Goal: Information Seeking & Learning: Learn about a topic

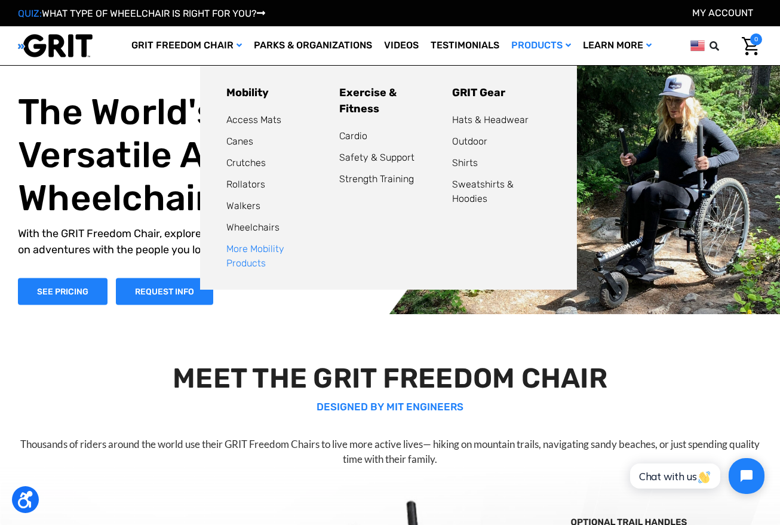
click at [274, 249] on link "More Mobility Products" at bounding box center [255, 256] width 58 height 26
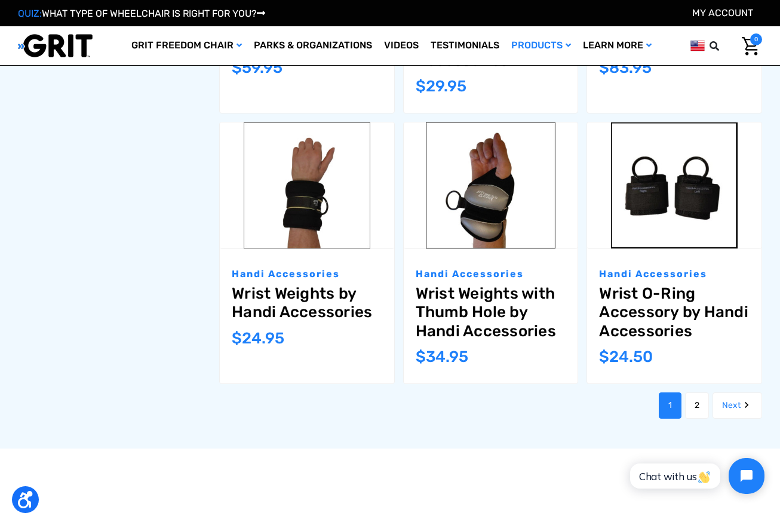
scroll to position [1206, 0]
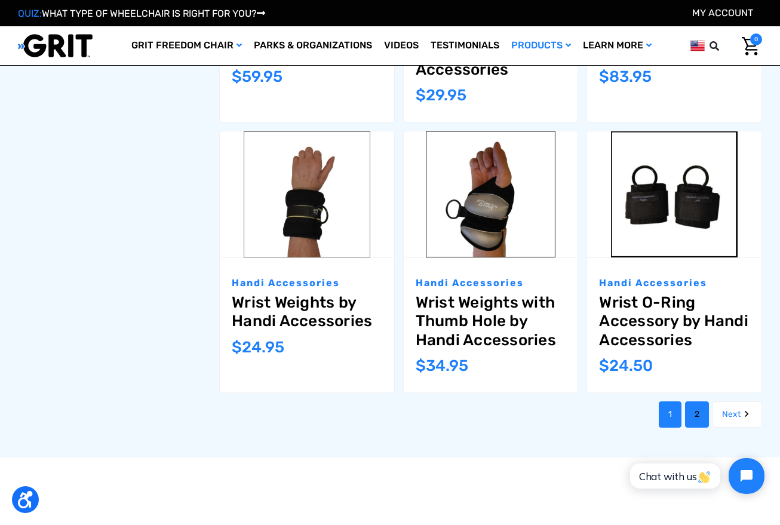
click at [700, 414] on link "2" at bounding box center [697, 414] width 24 height 26
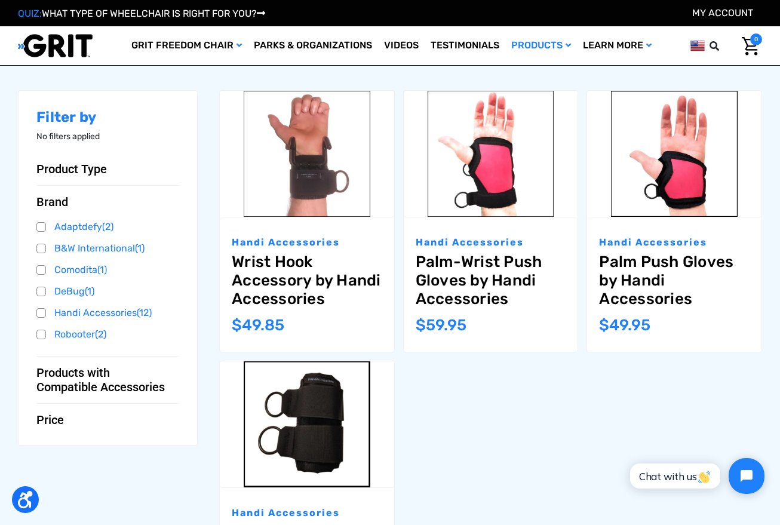
scroll to position [150, 0]
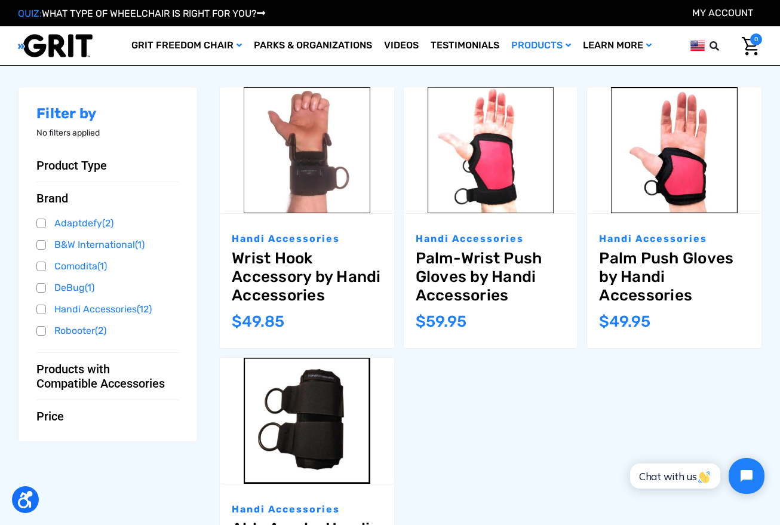
click at [130, 382] on span "Products with Compatible Accessories" at bounding box center [102, 376] width 133 height 29
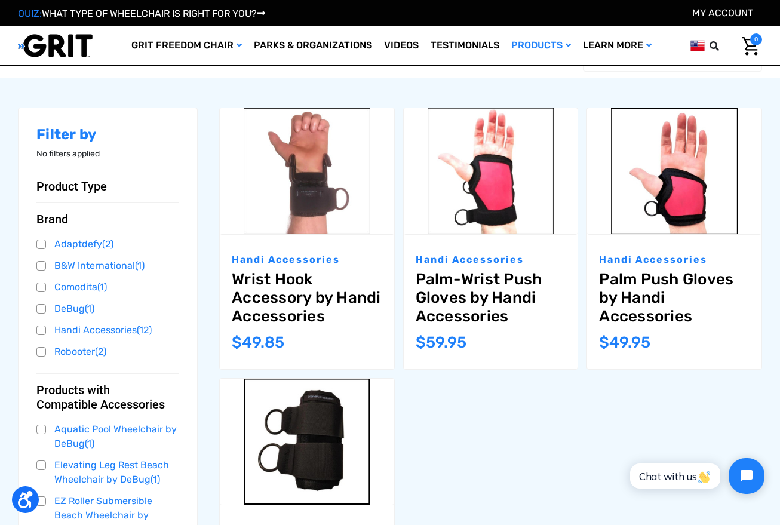
scroll to position [128, 0]
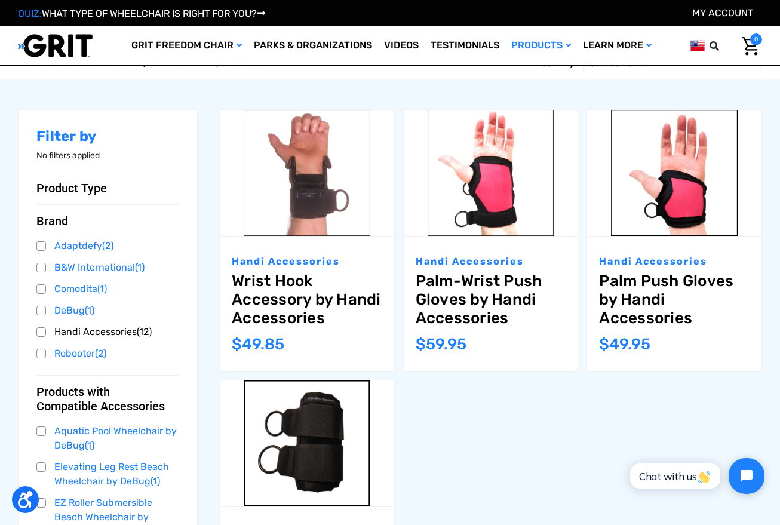
click at [109, 335] on link "Handi Accessories (12)" at bounding box center [107, 332] width 143 height 18
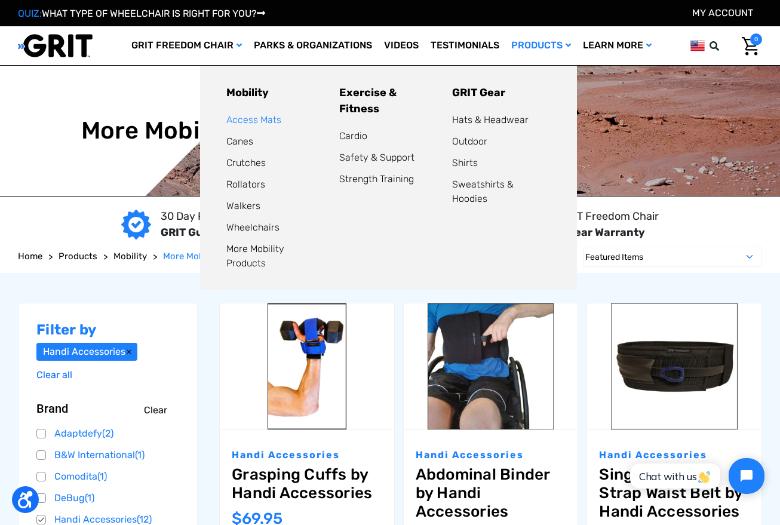
click at [257, 120] on link "Access Mats" at bounding box center [253, 119] width 55 height 11
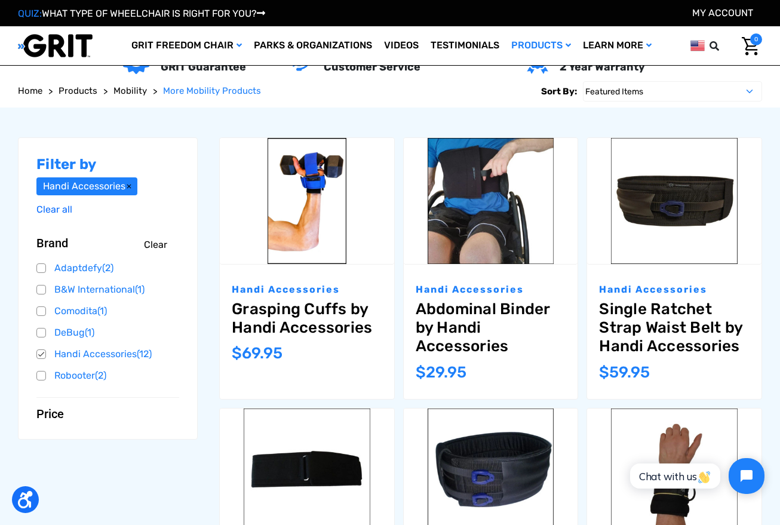
scroll to position [128, 0]
